Goal: Use online tool/utility: Utilize a website feature to perform a specific function

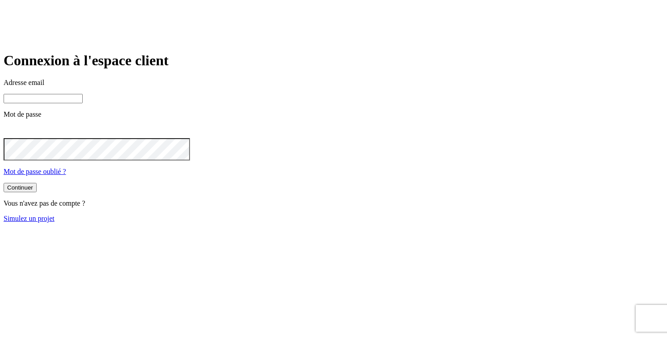
type input "[PERSON_NAME][DOMAIN_NAME][EMAIL_ADDRESS][DOMAIN_NAME]"
click at [55, 222] on link "Simulez un projet" at bounding box center [29, 218] width 51 height 8
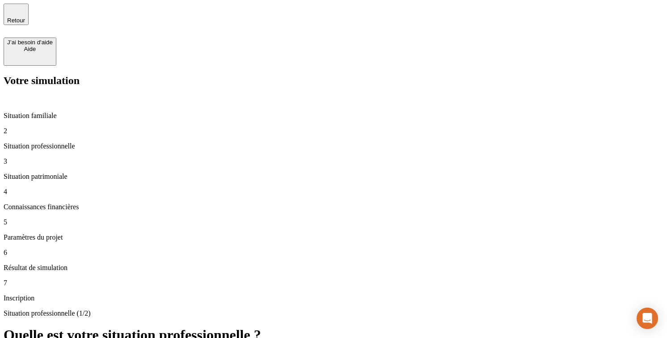
type input "43 343"
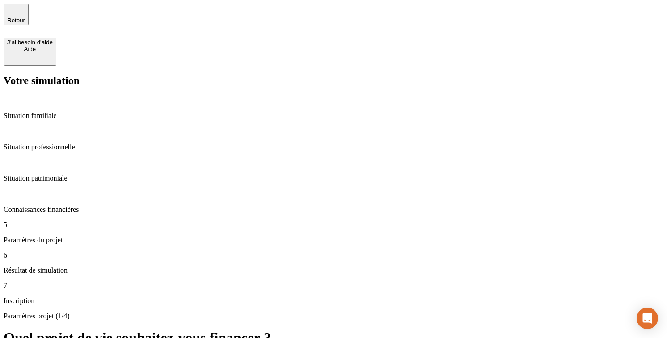
type input "60"
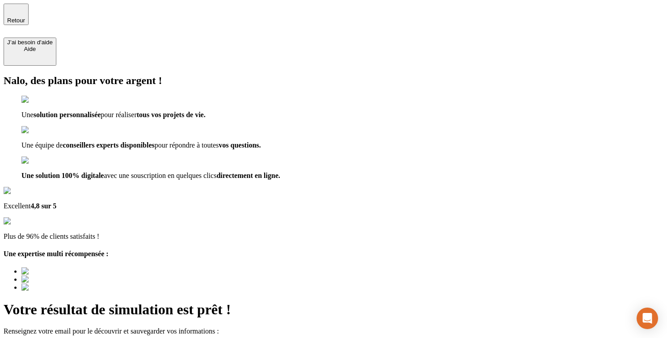
type input "[EMAIL_ADDRESS][DOMAIN_NAME]"
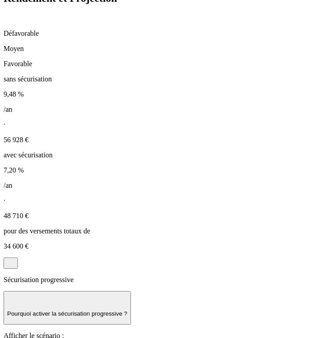
scroll to position [734, 0]
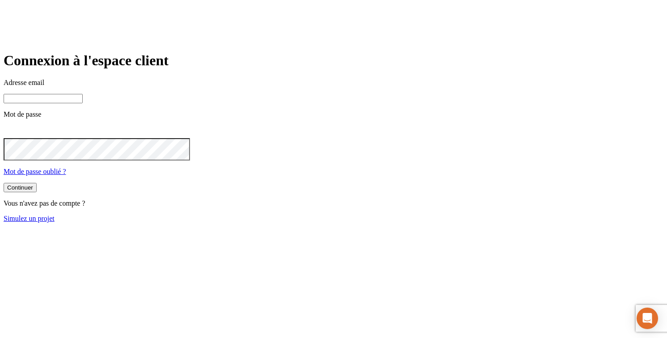
type input "james.bond+300@nalo.fr"
click at [55, 222] on link "Simulez un projet" at bounding box center [29, 218] width 51 height 8
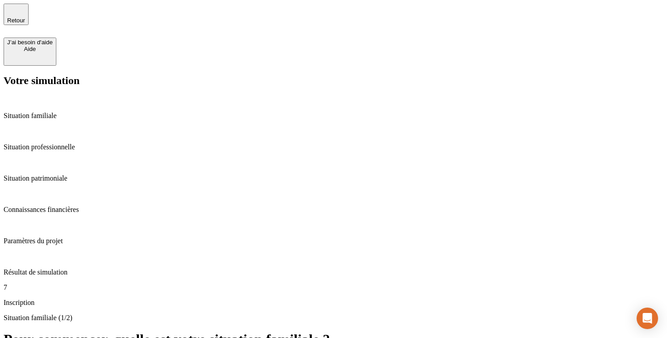
click at [485, 314] on div "Situation familiale (1/2) Pour commencer, quelle est votre situation familiale …" at bounding box center [333, 340] width 659 height 53
